Goal: Task Accomplishment & Management: Complete application form

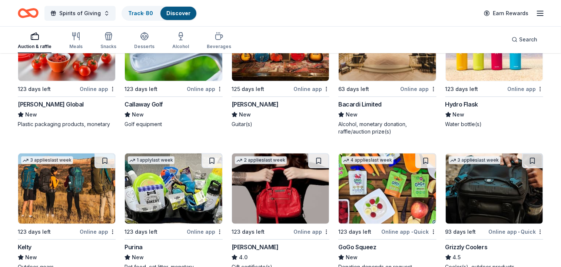
scroll to position [1559, 0]
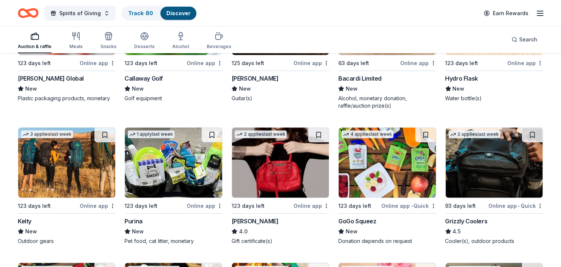
click at [289, 169] on img at bounding box center [280, 163] width 97 height 70
click at [173, 163] on img at bounding box center [173, 163] width 97 height 70
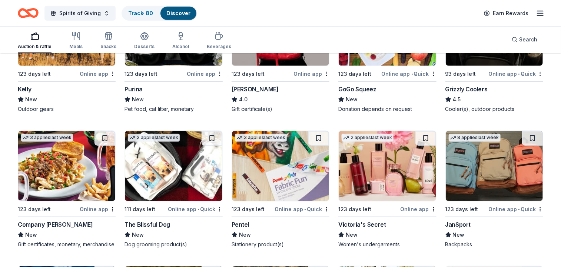
scroll to position [1704, 0]
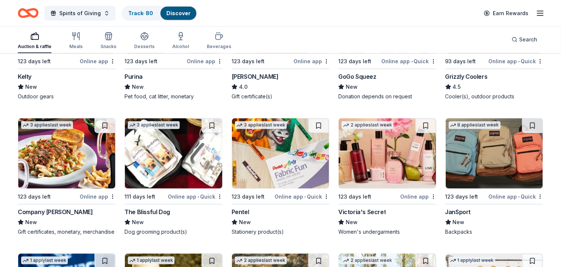
click at [74, 154] on img at bounding box center [66, 153] width 97 height 70
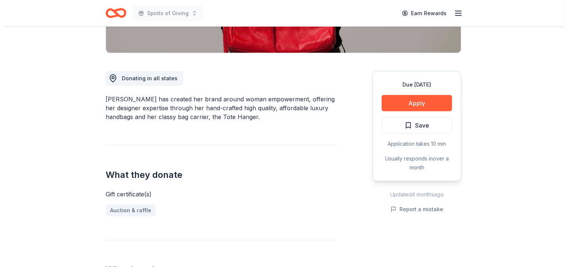
scroll to position [175, 0]
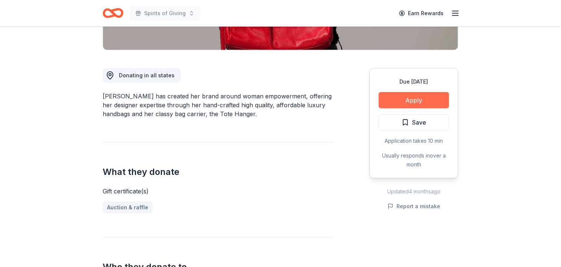
click at [414, 100] on button "Apply" at bounding box center [413, 100] width 70 height 16
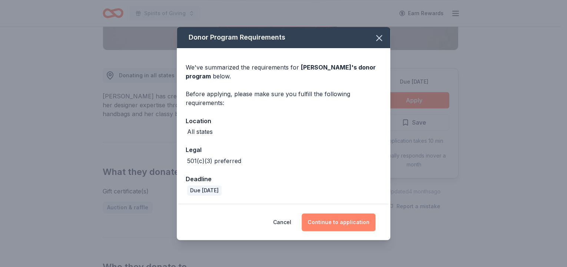
click at [337, 220] on button "Continue to application" at bounding box center [338, 223] width 74 height 18
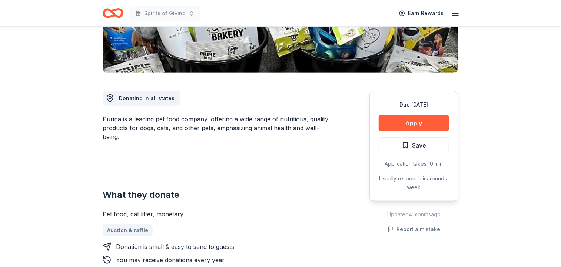
scroll to position [174, 0]
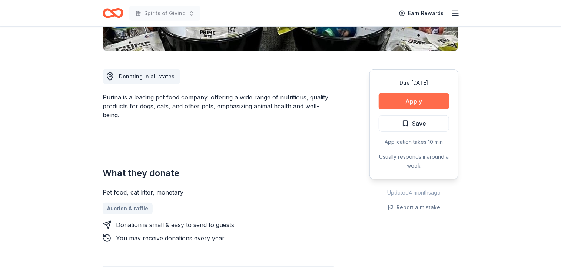
click at [408, 100] on button "Apply" at bounding box center [413, 101] width 70 height 16
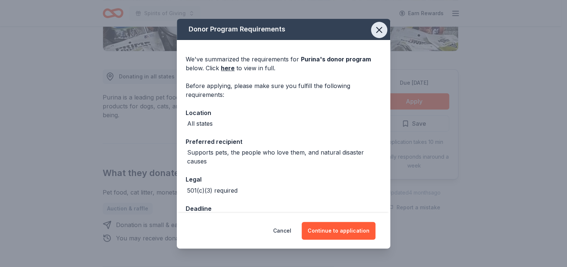
click at [376, 31] on icon "button" at bounding box center [378, 29] width 5 height 5
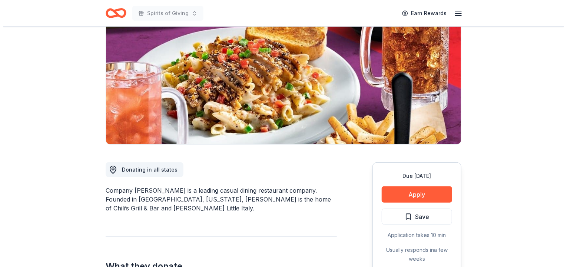
scroll to position [87, 0]
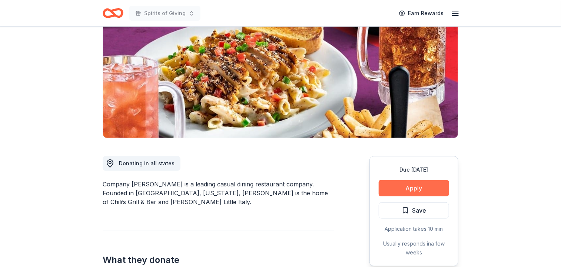
click at [413, 187] on button "Apply" at bounding box center [413, 188] width 70 height 16
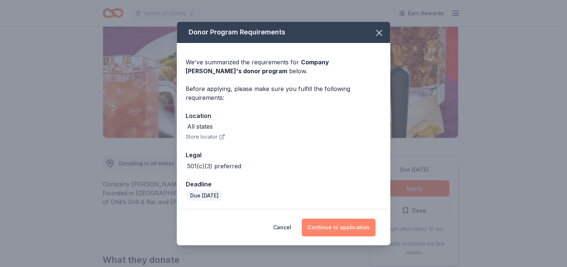
click at [340, 227] on button "Continue to application" at bounding box center [338, 228] width 74 height 18
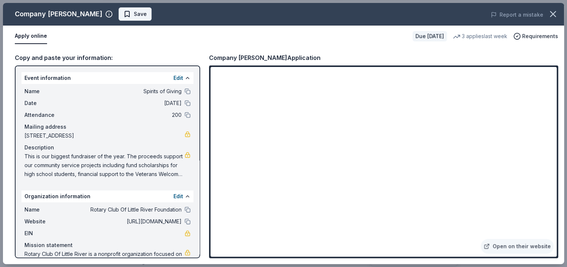
click at [123, 13] on span "Save" at bounding box center [134, 14] width 23 height 9
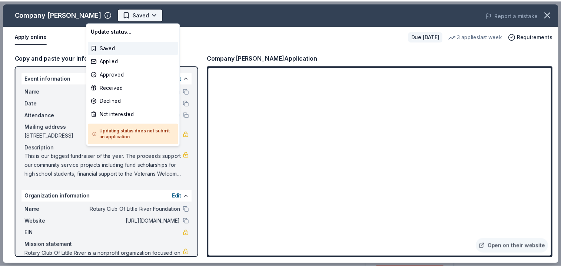
scroll to position [0, 0]
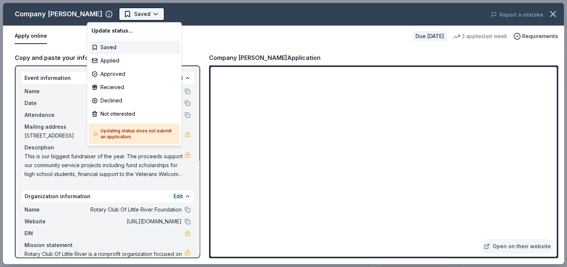
click at [123, 13] on html "Spirits of Giving Saved Apply Due [DATE] Share Company [PERSON_NAME] New • 1 re…" at bounding box center [283, 133] width 567 height 267
click at [114, 61] on div "Applied" at bounding box center [133, 60] width 91 height 13
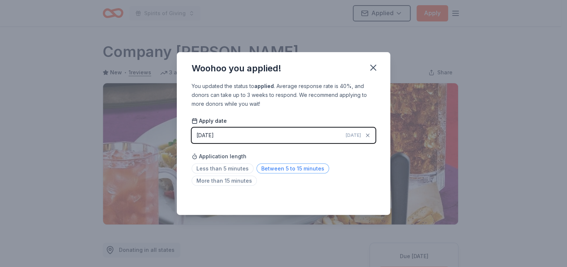
click at [303, 167] on span "Between 5 to 15 minutes" at bounding box center [292, 169] width 73 height 10
click at [373, 70] on icon "button" at bounding box center [373, 68] width 10 height 10
